Goal: Information Seeking & Learning: Learn about a topic

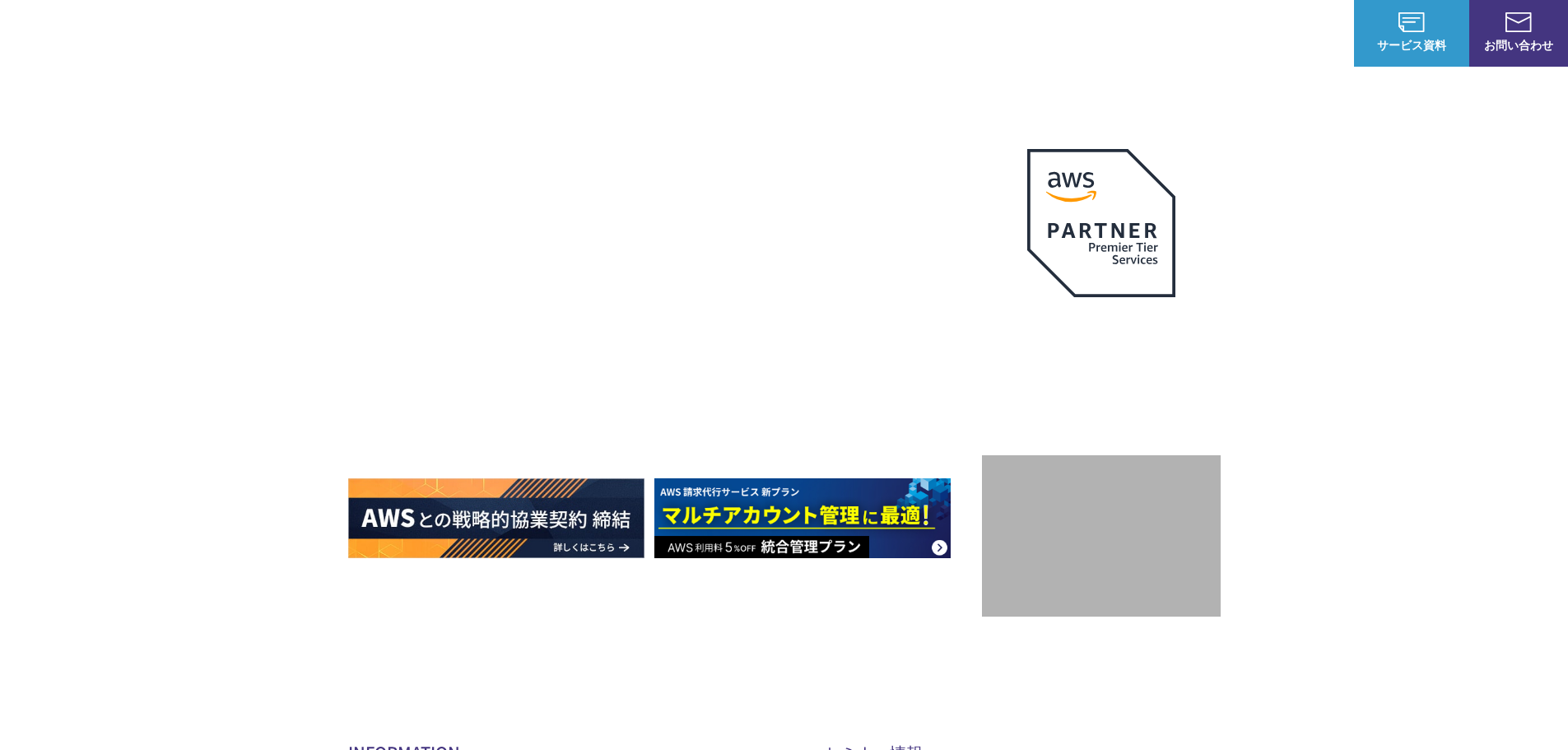
click at [433, 139] on link "AWS請求代行サービス" at bounding box center [419, 140] width 116 height 16
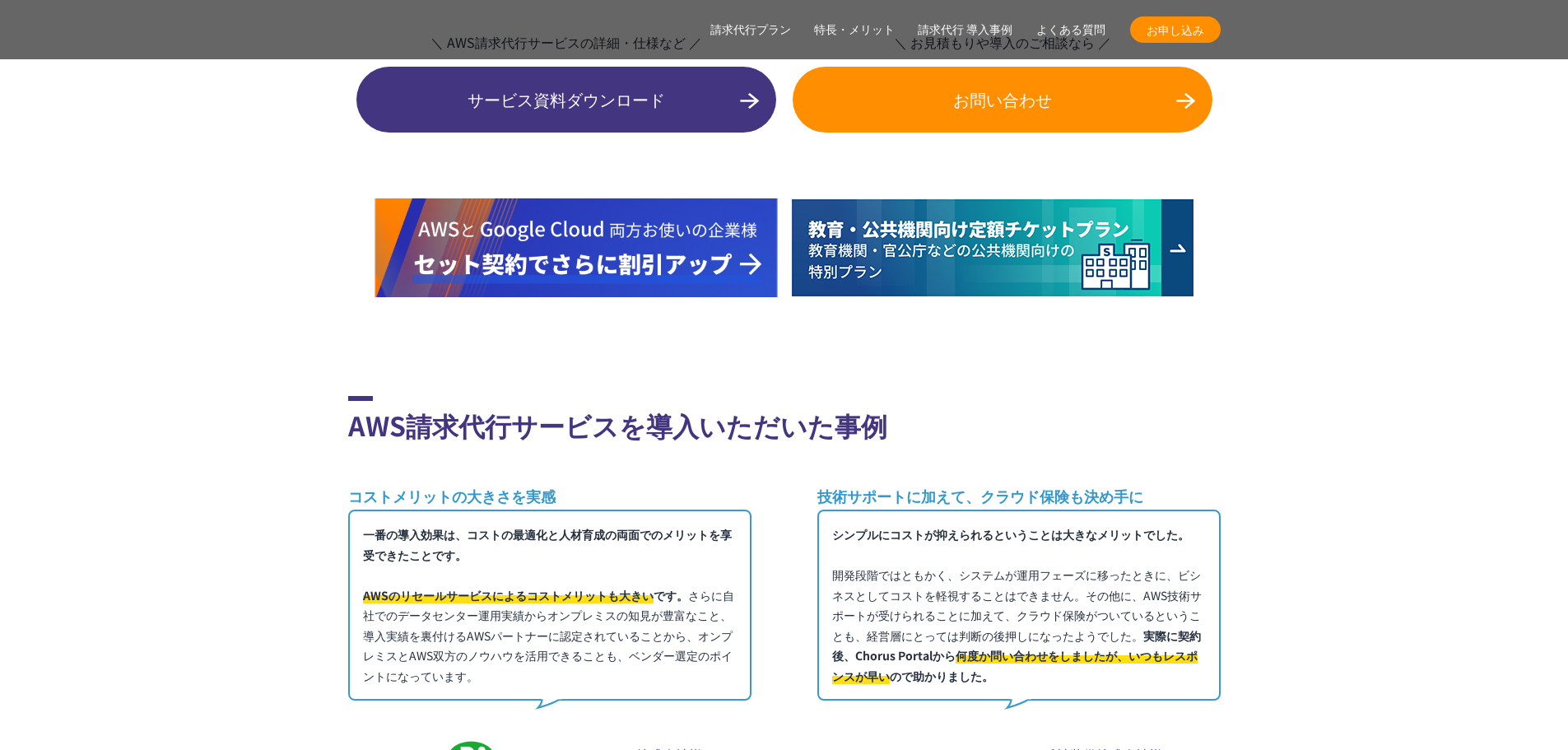
scroll to position [9163, 0]
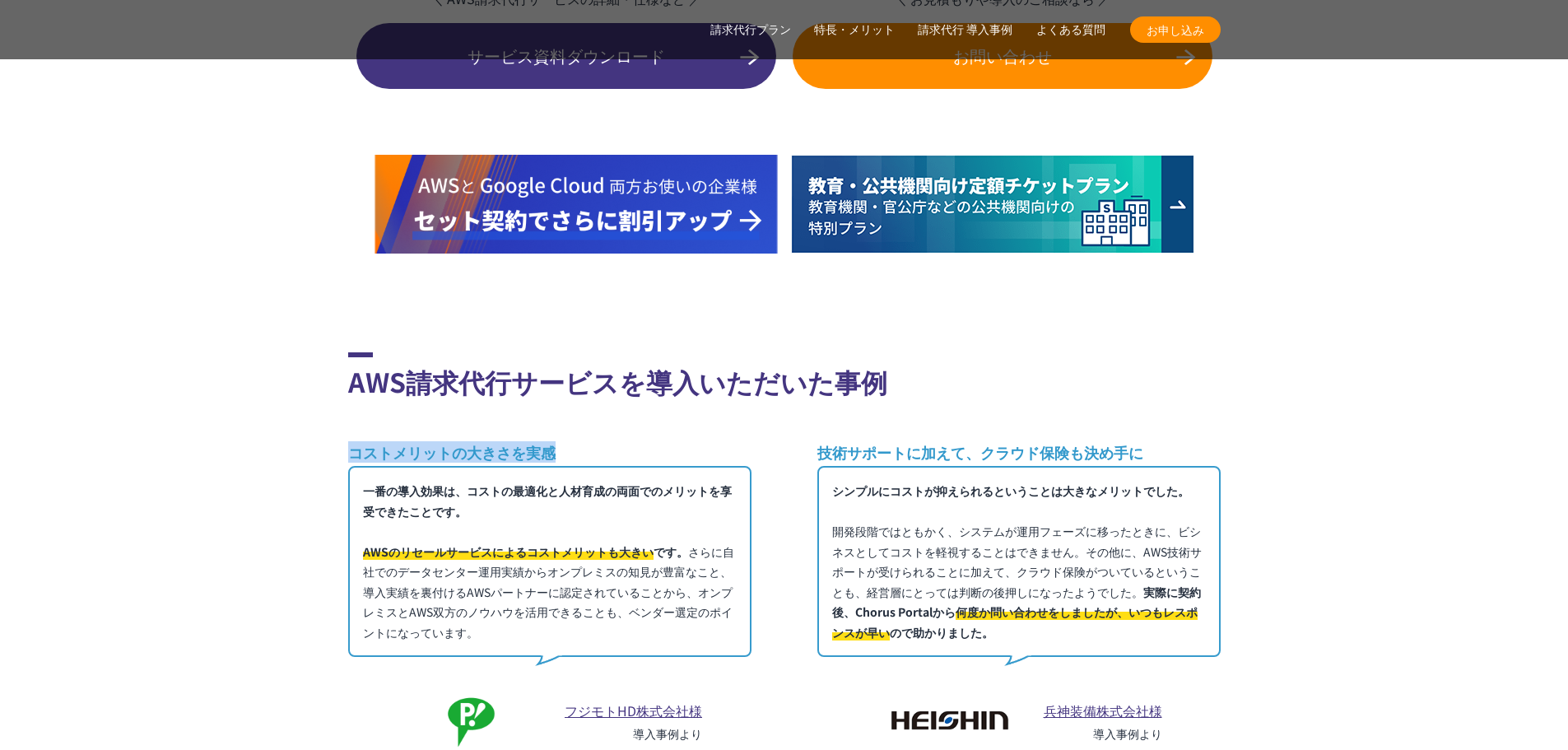
drag, startPoint x: 577, startPoint y: 421, endPoint x: 337, endPoint y: 420, distance: 240.0
copy h3 "コストメリットの大きさを実感"
drag, startPoint x: 545, startPoint y: 600, endPoint x: 343, endPoint y: 456, distance: 248.1
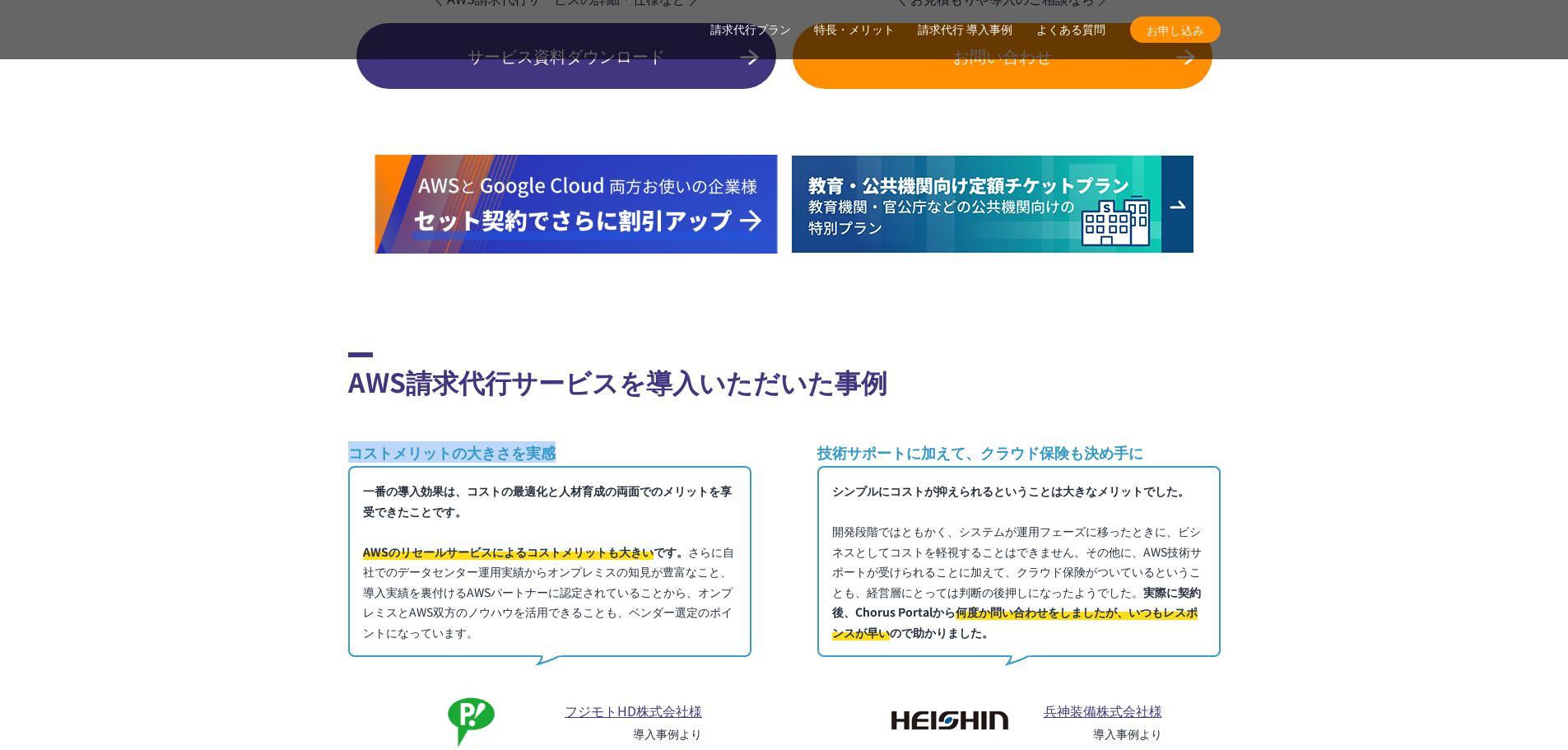
copy p "一番の導入効果は、コストの最適化と人材育成の両面でのメリットを享受できたことです。 AWSのリセールサービスによるコストメリットも大きい です。 さらに自社で…"
